Goal: Task Accomplishment & Management: Use online tool/utility

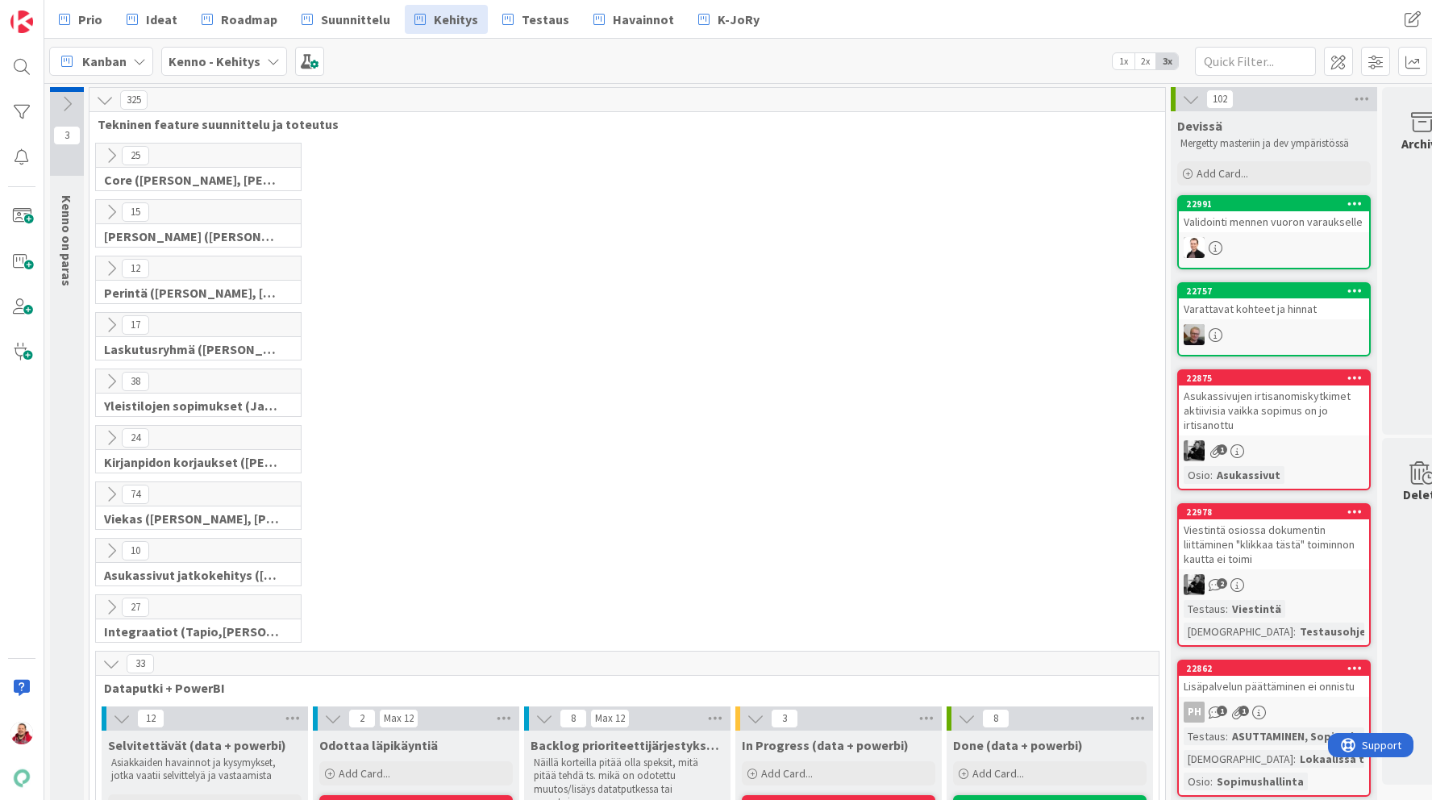
click at [114, 436] on icon at bounding box center [111, 438] width 18 height 18
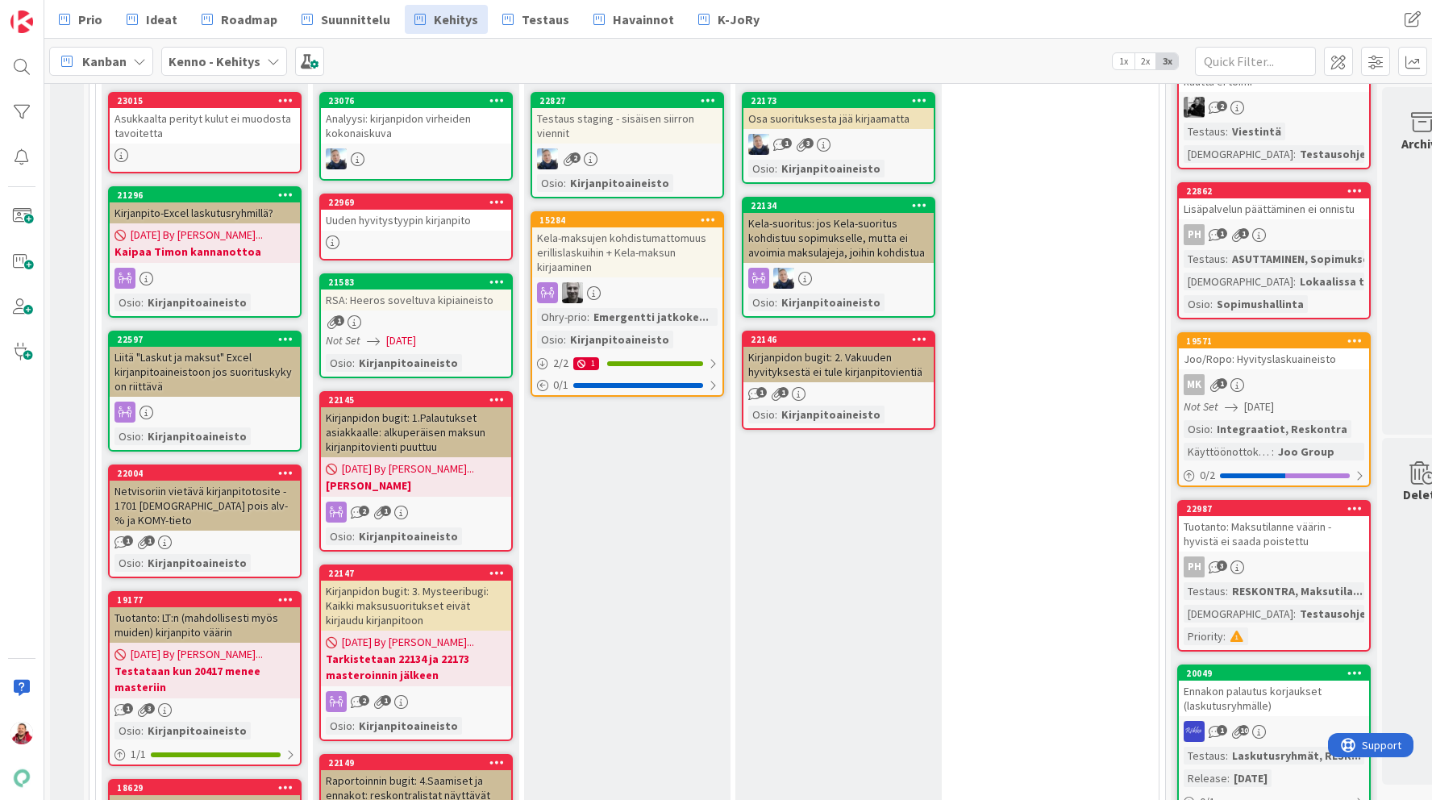
scroll to position [452, 0]
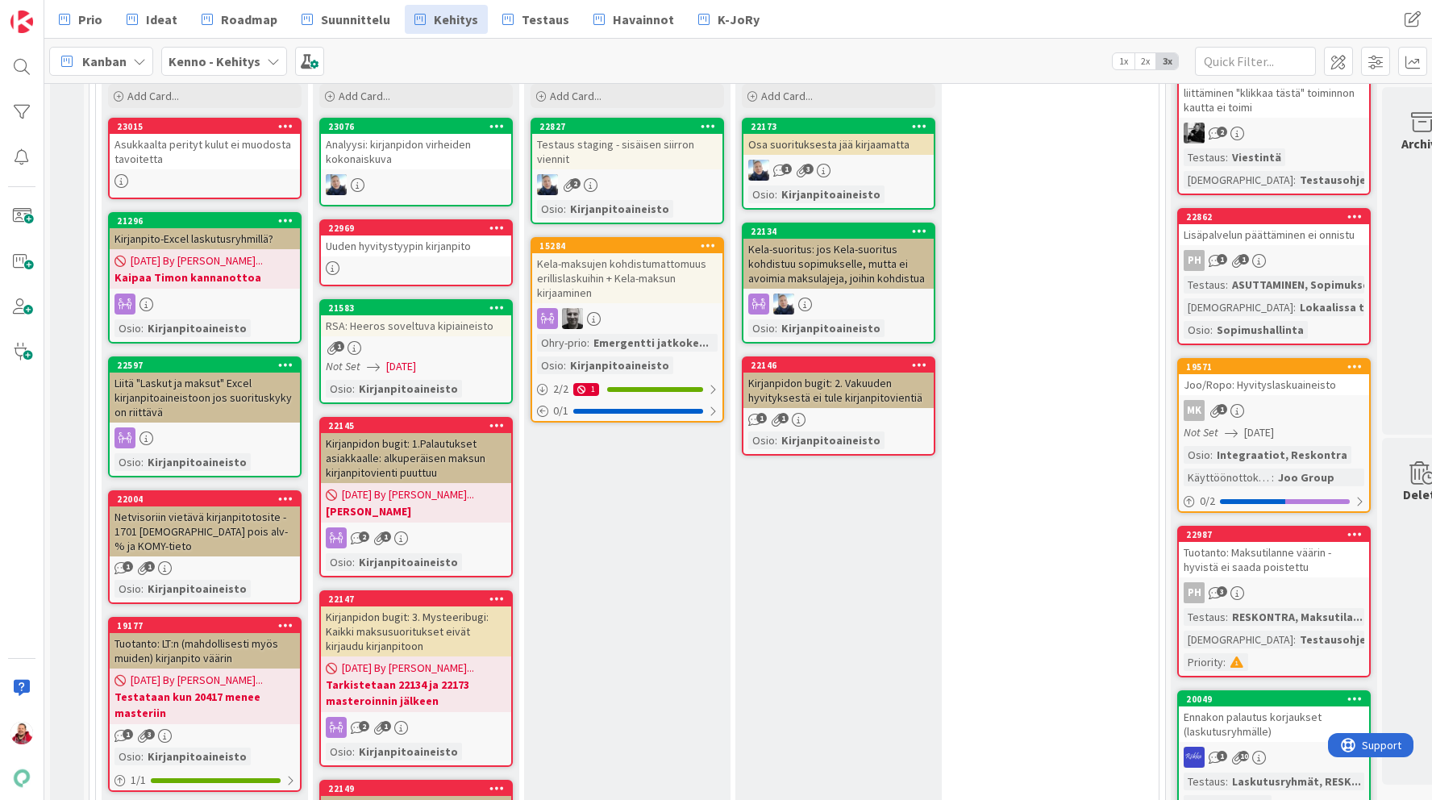
click at [219, 152] on div "Asukkaalta perityt kulut ei muodosta tavoitetta" at bounding box center [205, 151] width 190 height 35
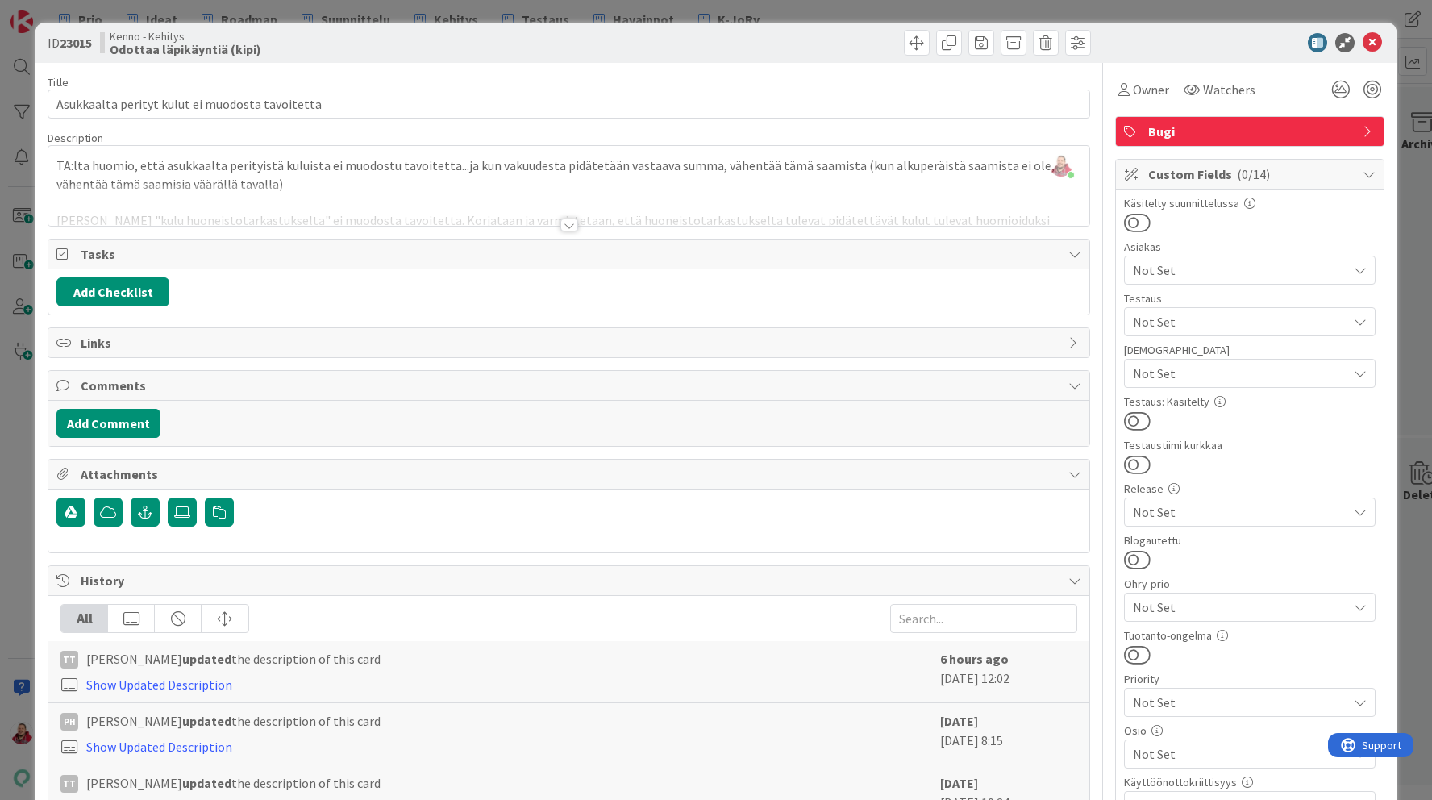
click at [1182, 267] on span "Not Set" at bounding box center [1240, 269] width 214 height 19
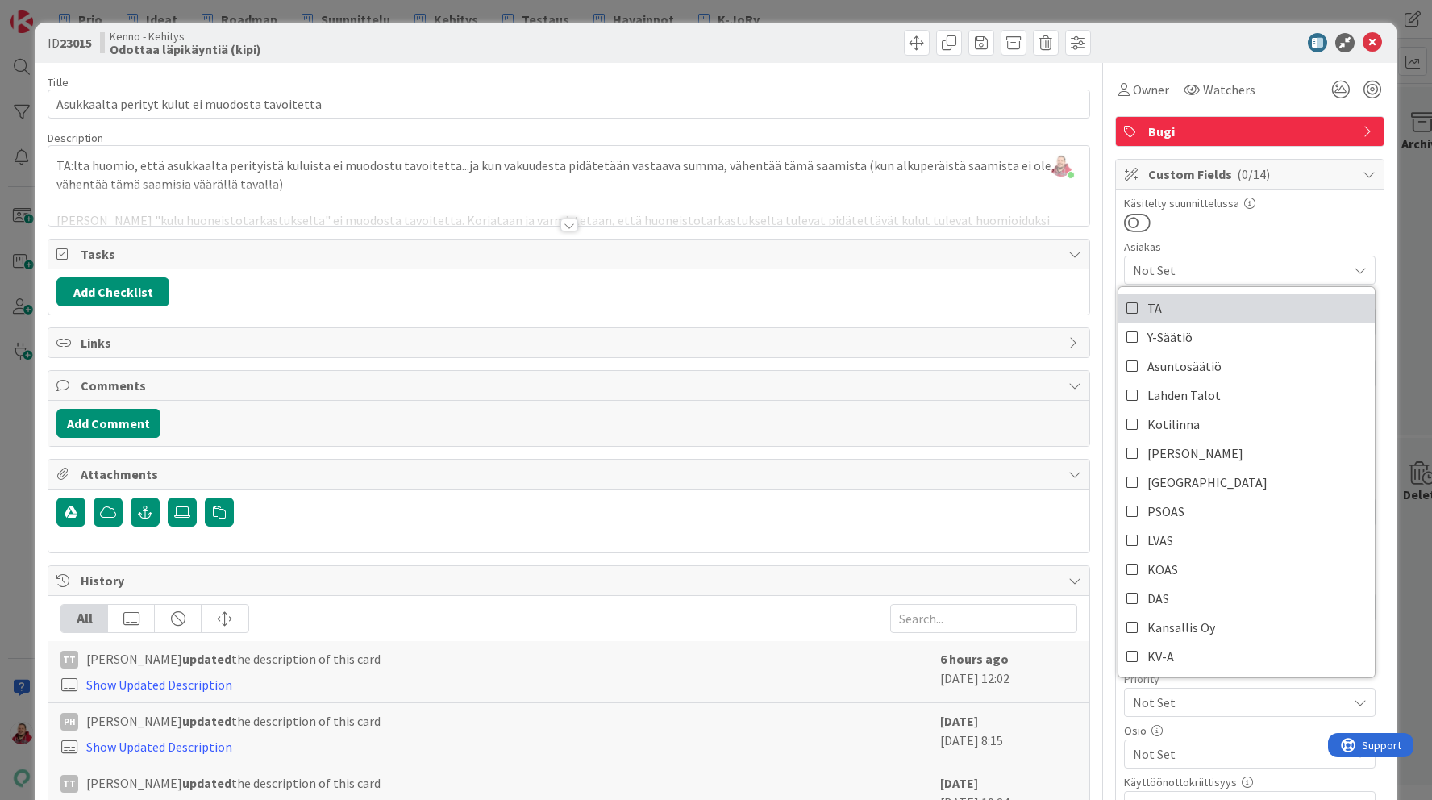
click at [1167, 297] on link "TA" at bounding box center [1246, 307] width 256 height 29
click at [1180, 49] on div at bounding box center [1241, 42] width 285 height 19
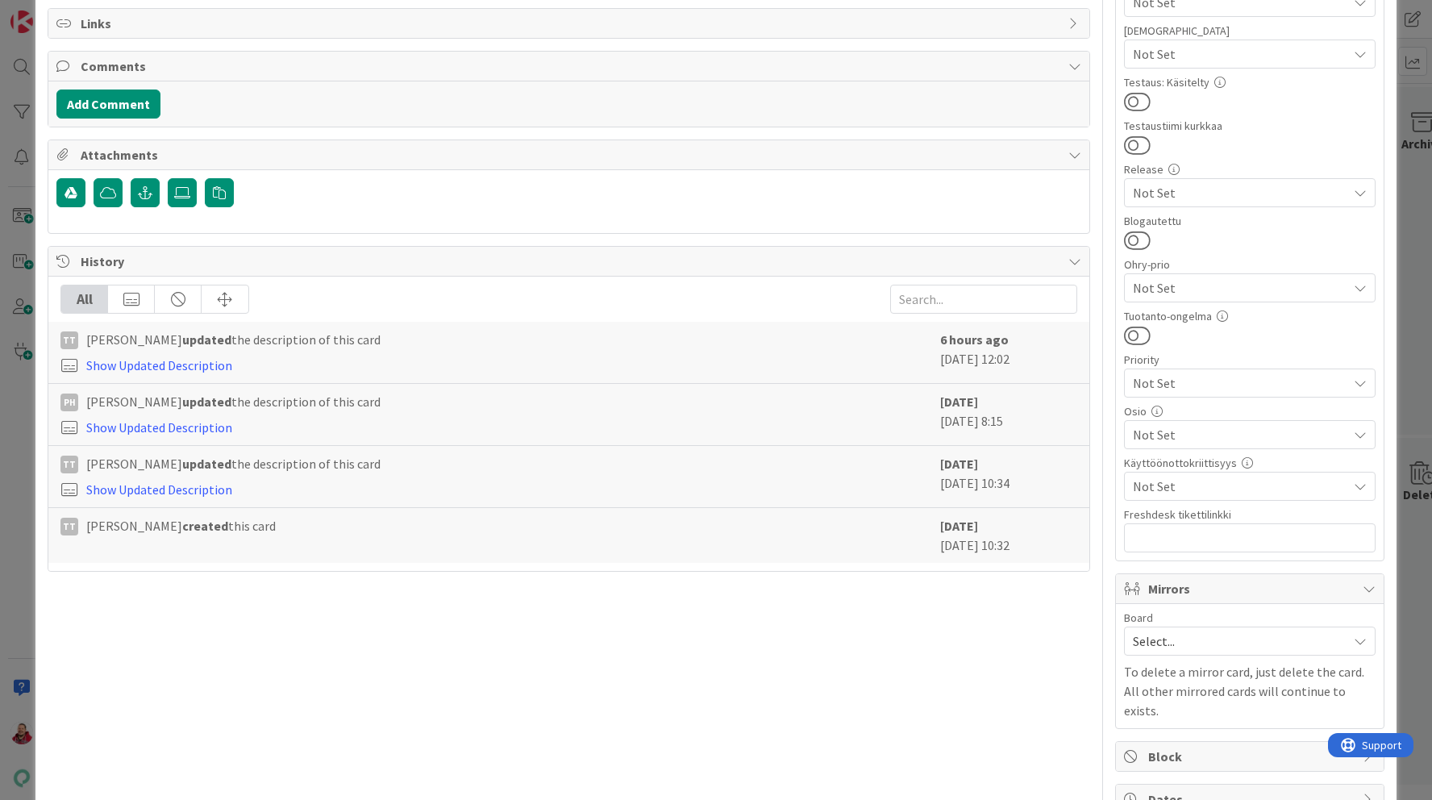
scroll to position [392, 0]
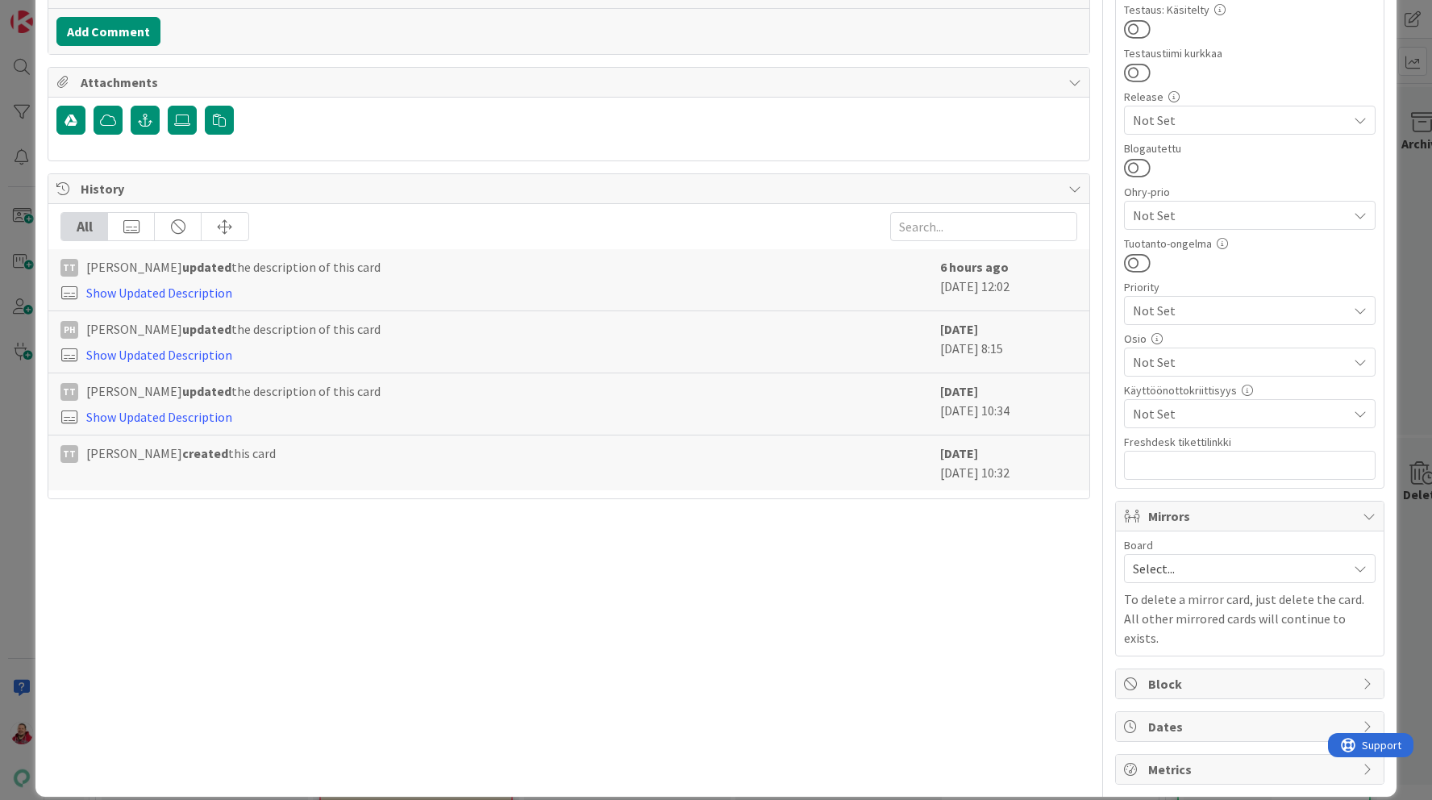
click at [1184, 562] on span "Select..." at bounding box center [1236, 568] width 206 height 23
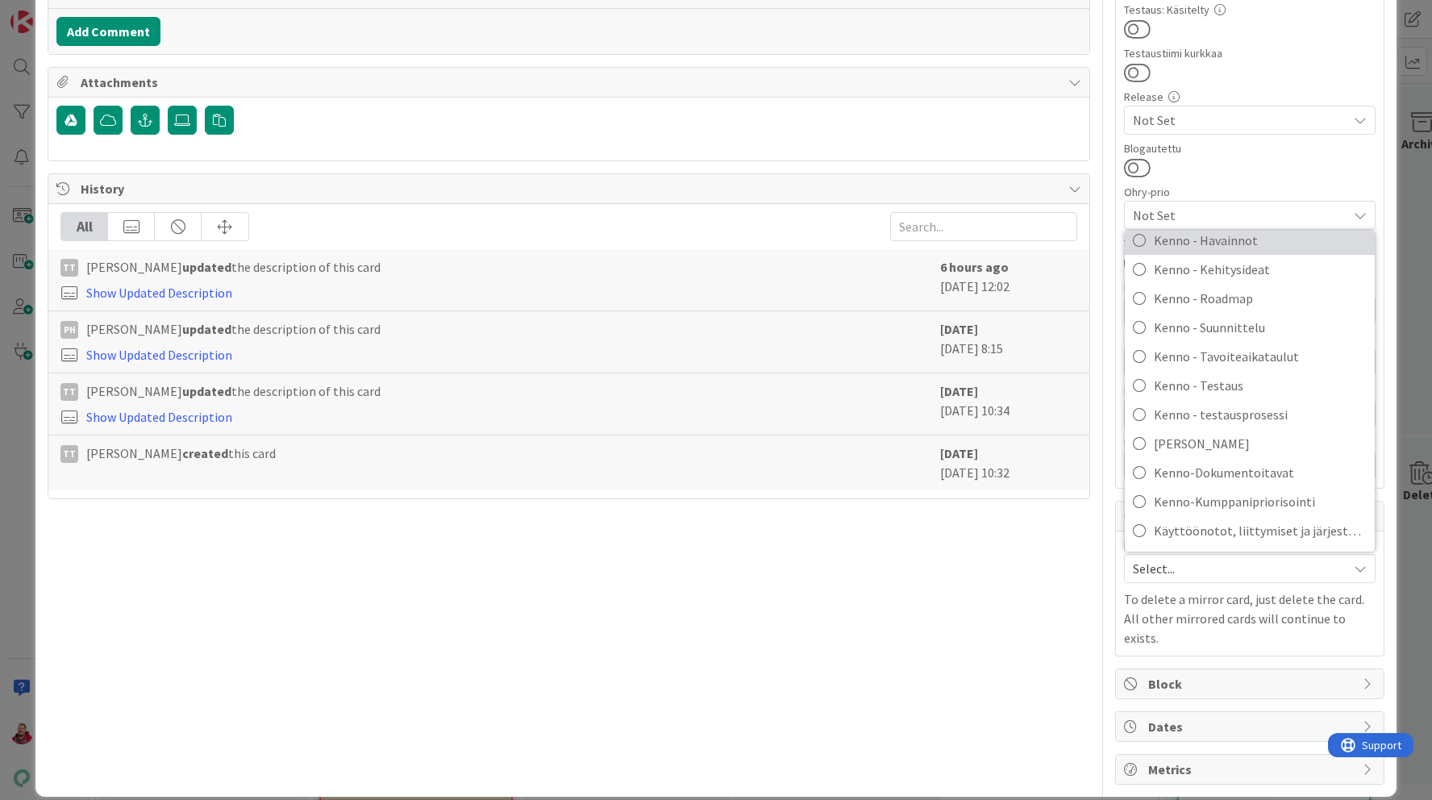
scroll to position [253, 0]
click at [1186, 499] on span "Kenno-Kumppanipriorisointi" at bounding box center [1260, 501] width 213 height 24
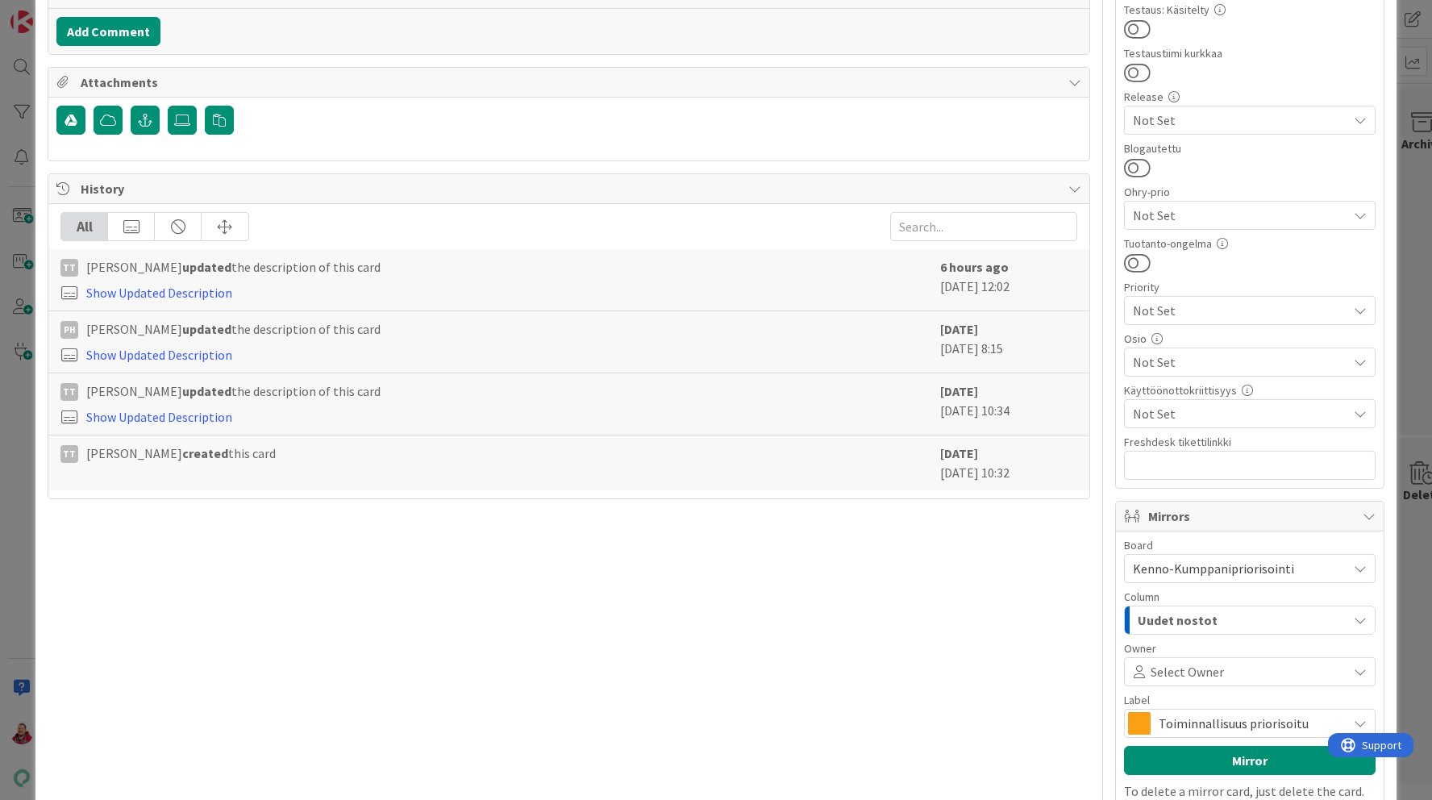
click at [1181, 617] on span "Uudet nostot" at bounding box center [1178, 620] width 80 height 21
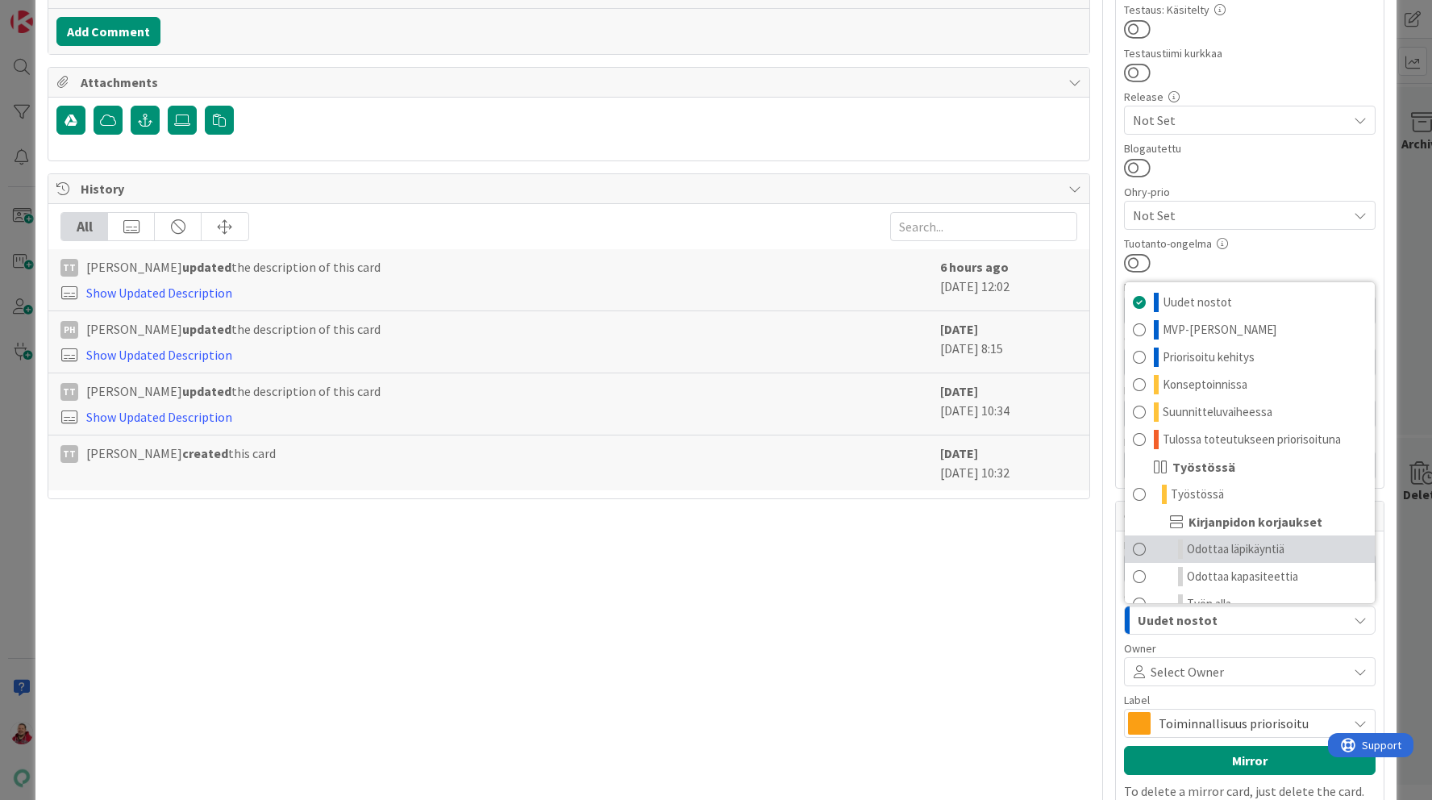
click at [1205, 547] on span "Odottaa läpikäyntiä" at bounding box center [1236, 548] width 98 height 19
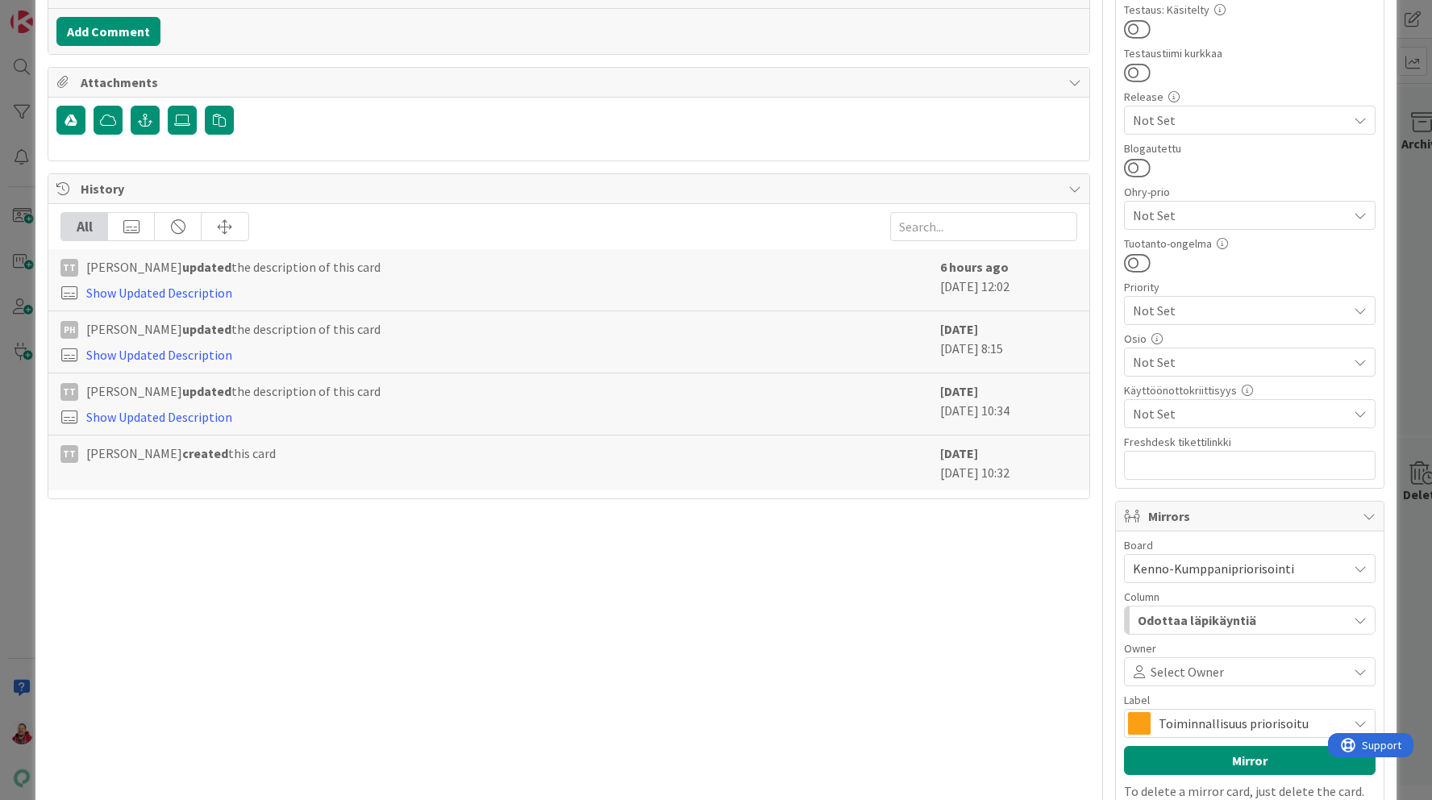
click at [1176, 725] on span "Toiminnallisuus priorisoitu" at bounding box center [1249, 723] width 181 height 23
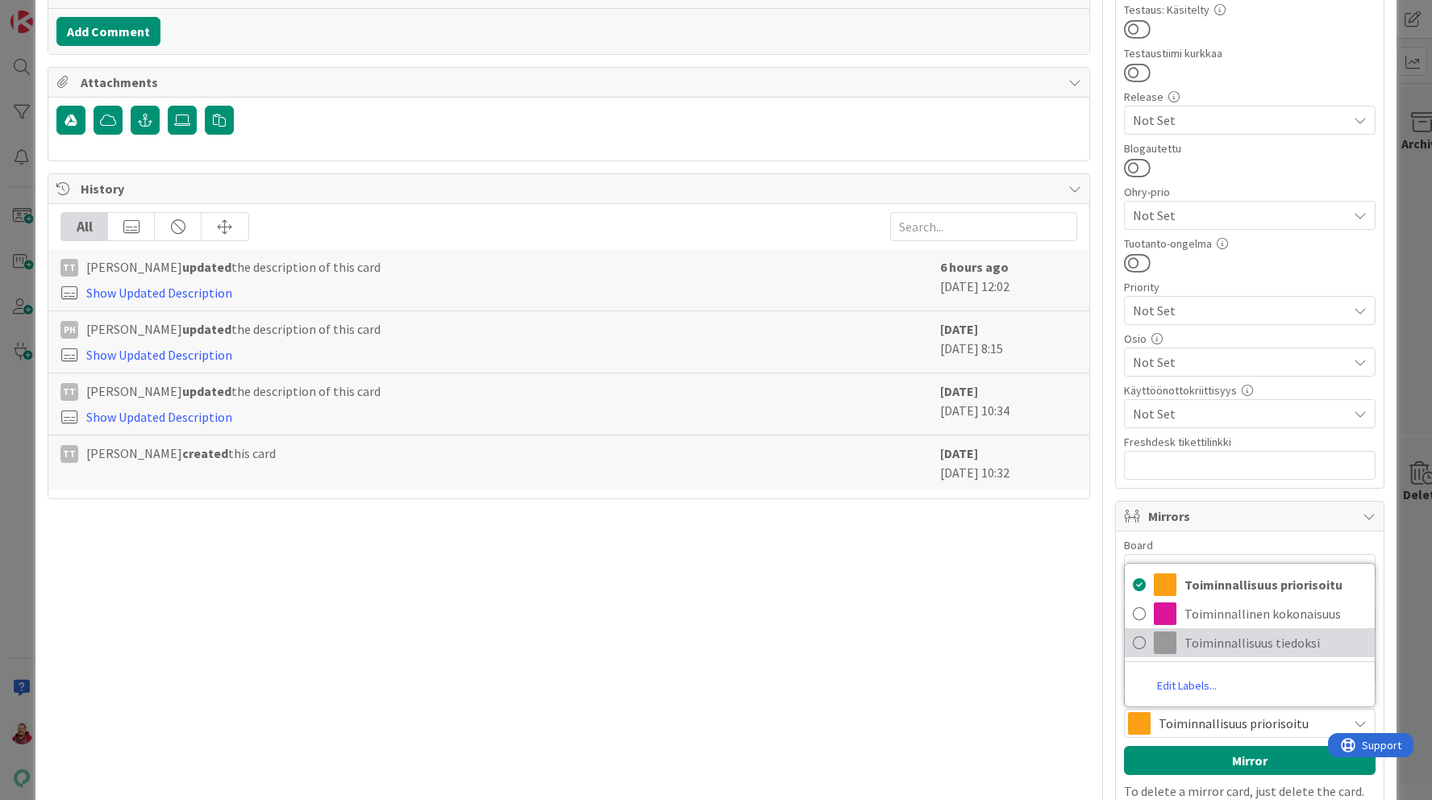
click at [1192, 640] on span "Toiminnallisuus tiedoksi" at bounding box center [1275, 643] width 182 height 24
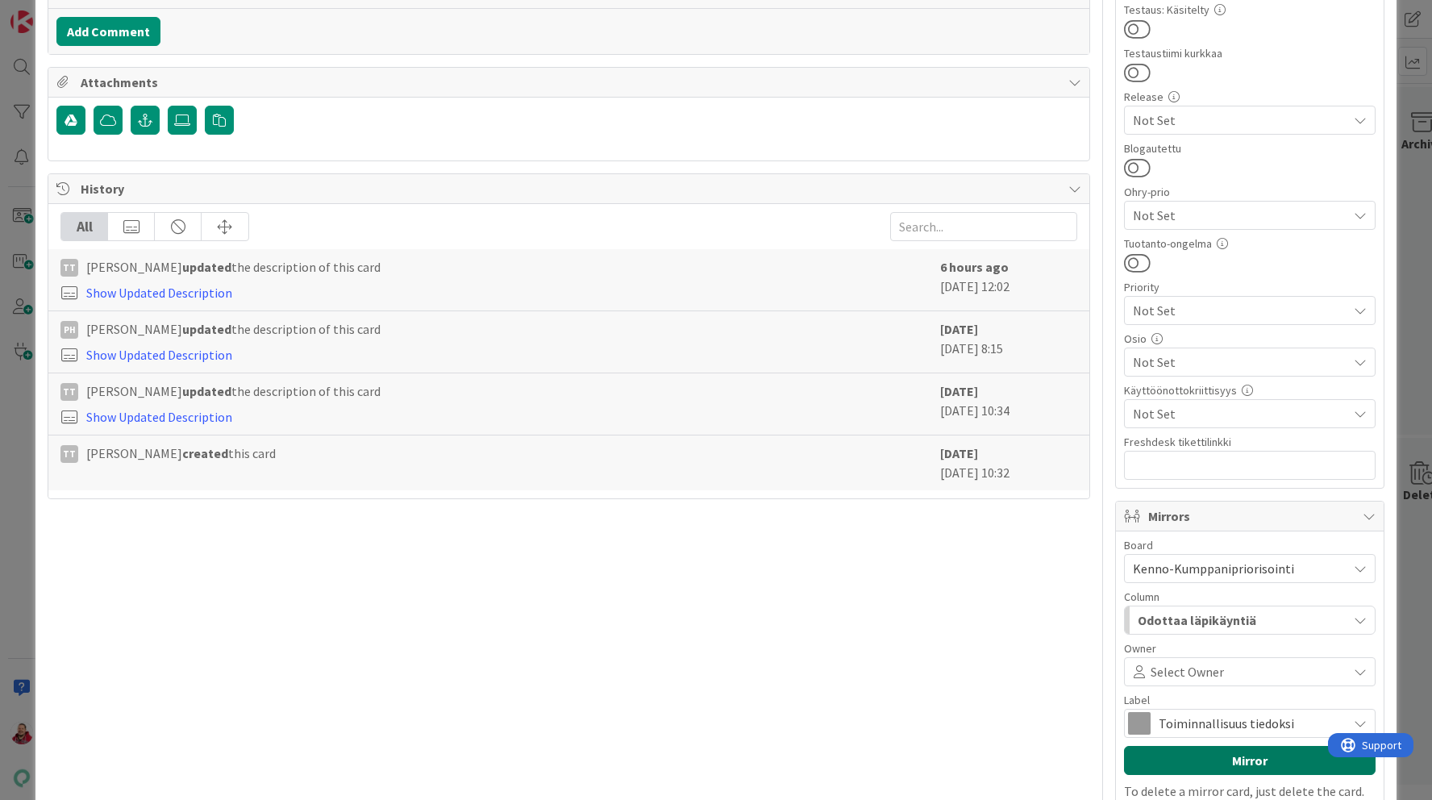
click at [1186, 766] on button "Mirror" at bounding box center [1250, 760] width 252 height 29
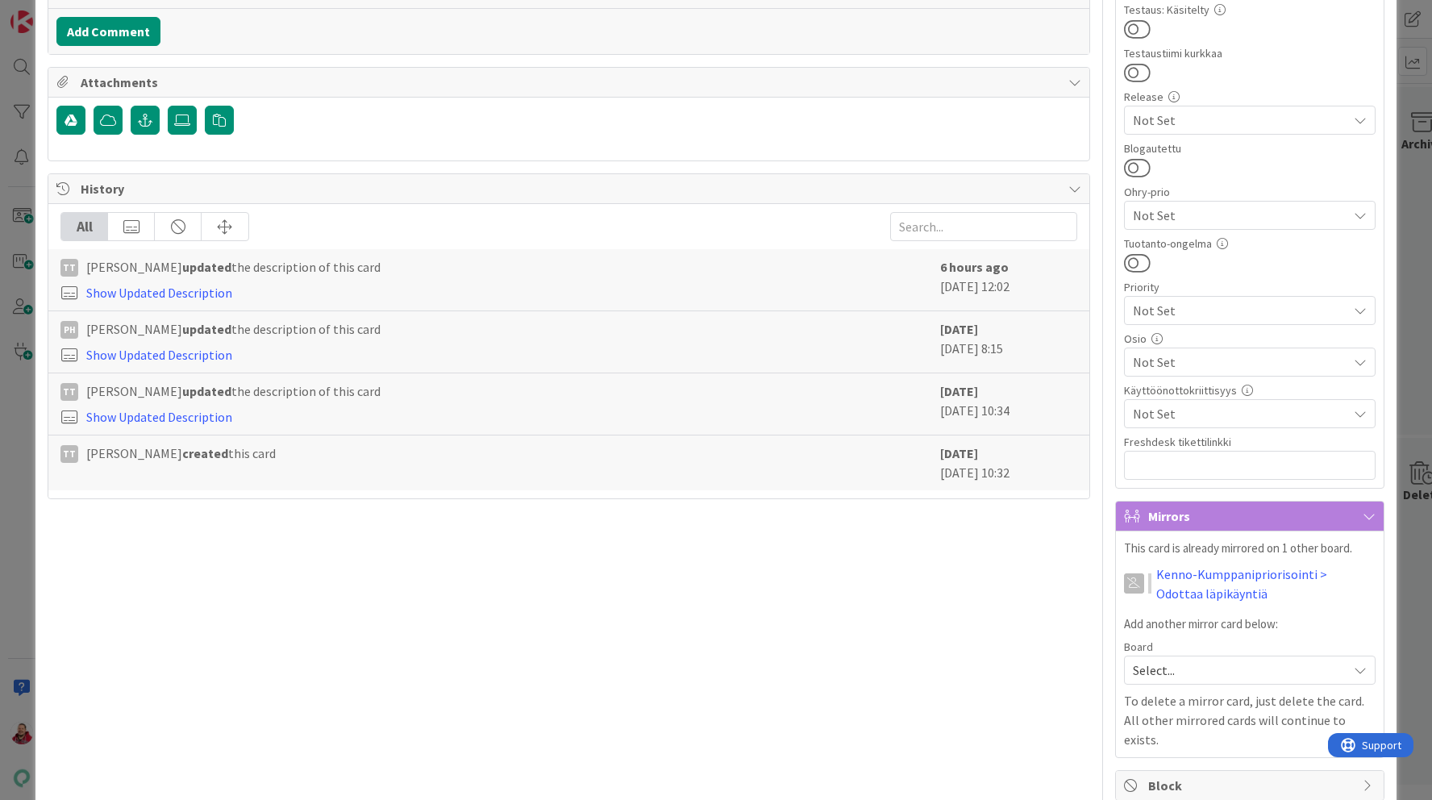
scroll to position [0, 0]
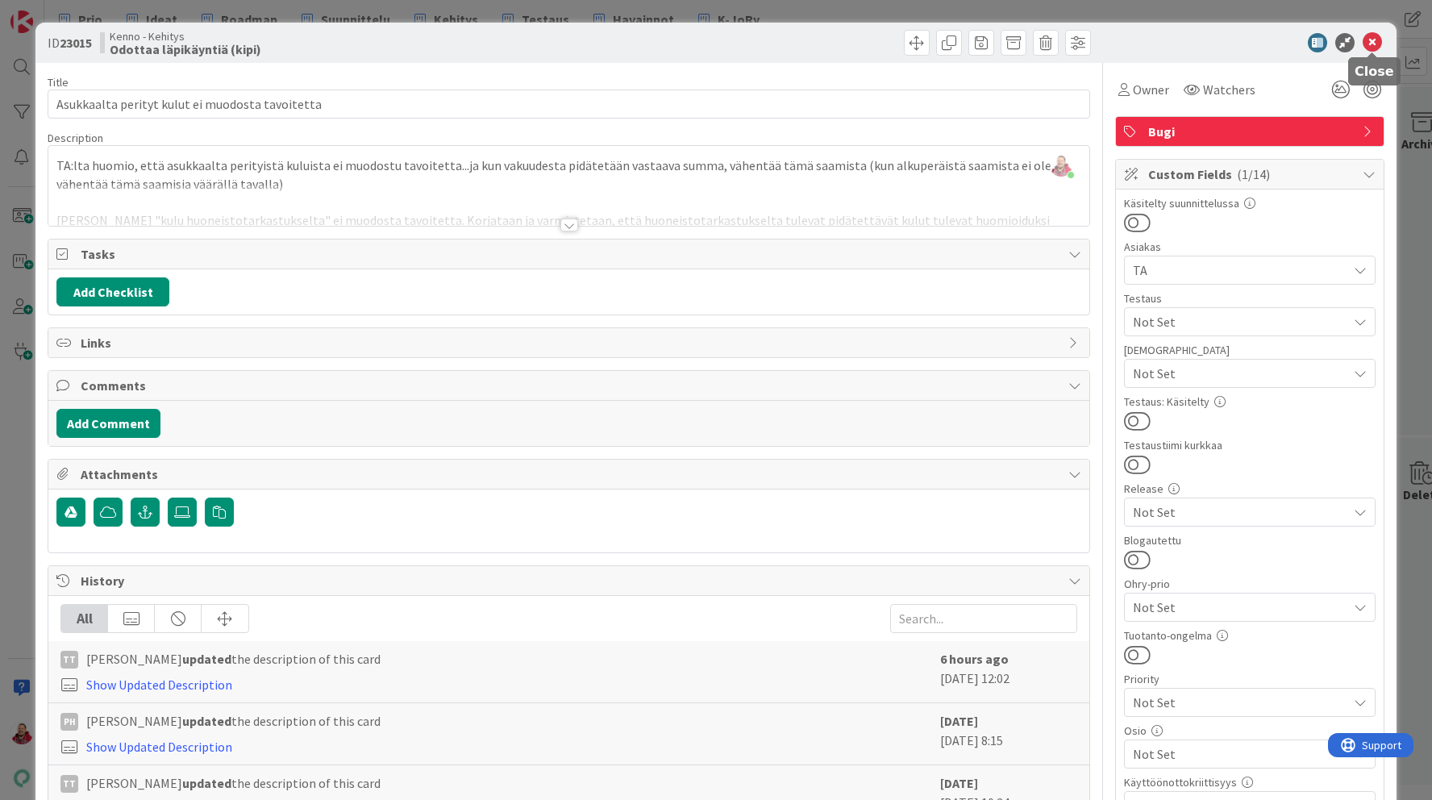
click at [1376, 44] on icon at bounding box center [1372, 42] width 19 height 19
